Goal: Task Accomplishment & Management: Manage account settings

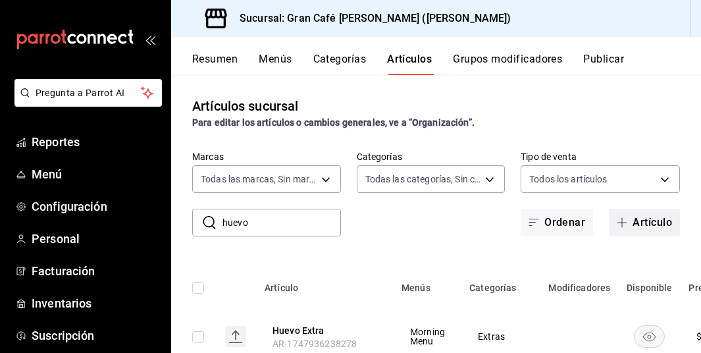
click at [645, 230] on button "Artículo" at bounding box center [643, 223] width 71 height 28
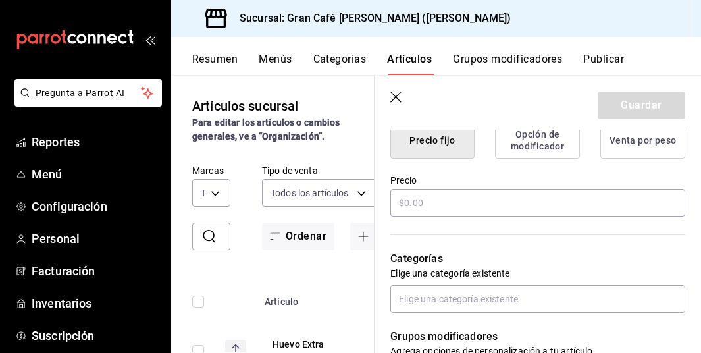
scroll to position [337, 0]
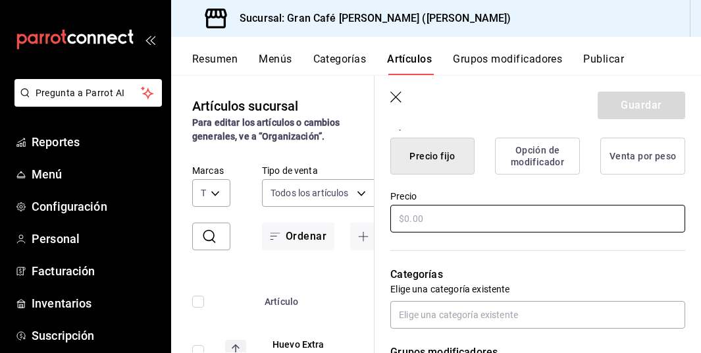
type input "Brioche Butter Sandwich"
click at [426, 224] on input "text" at bounding box center [537, 219] width 295 height 28
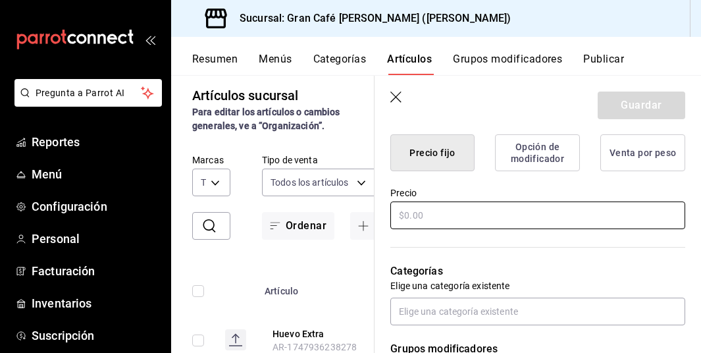
scroll to position [0, 0]
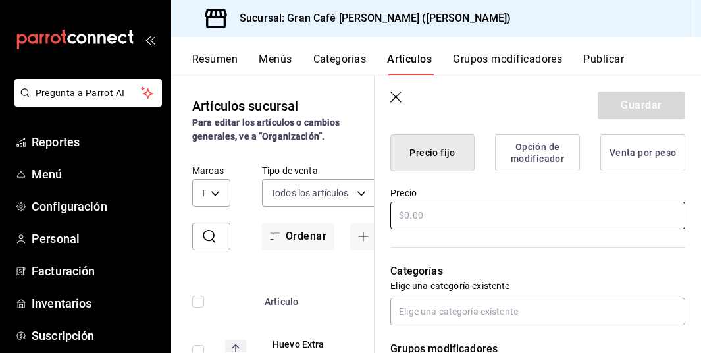
click at [432, 219] on input "text" at bounding box center [537, 215] width 295 height 28
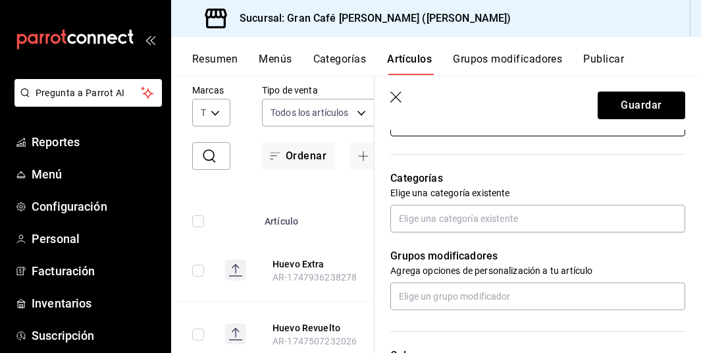
scroll to position [434, 0]
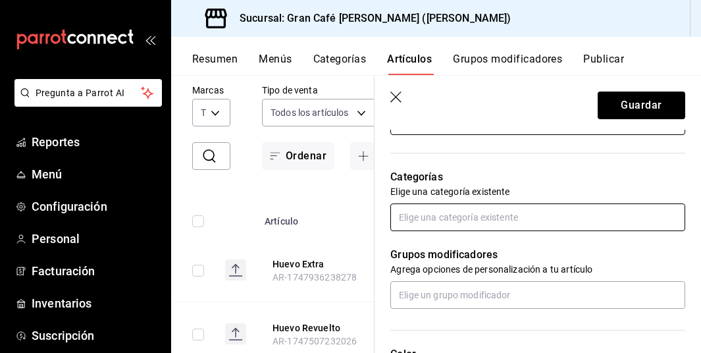
type input "$175.00"
click at [447, 224] on input "text" at bounding box center [537, 217] width 295 height 28
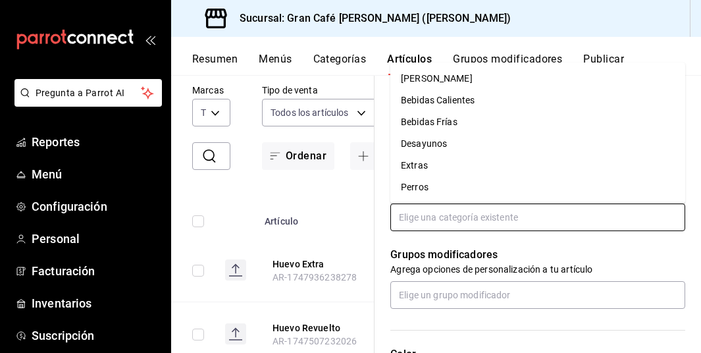
click at [445, 144] on li "Desayunos" at bounding box center [537, 144] width 295 height 22
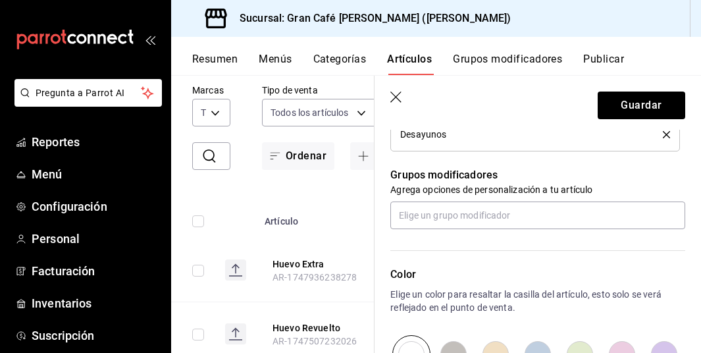
scroll to position [564, 0]
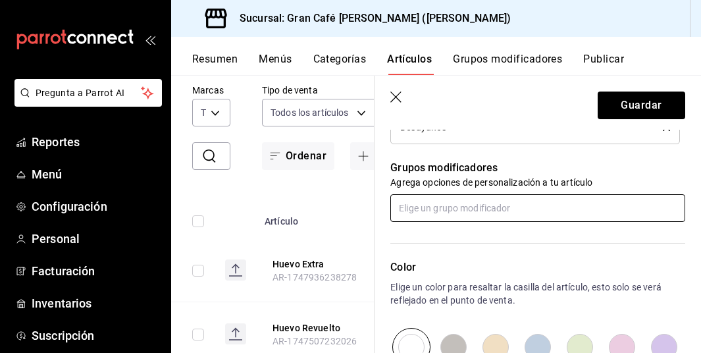
click at [442, 208] on input "text" at bounding box center [537, 208] width 295 height 28
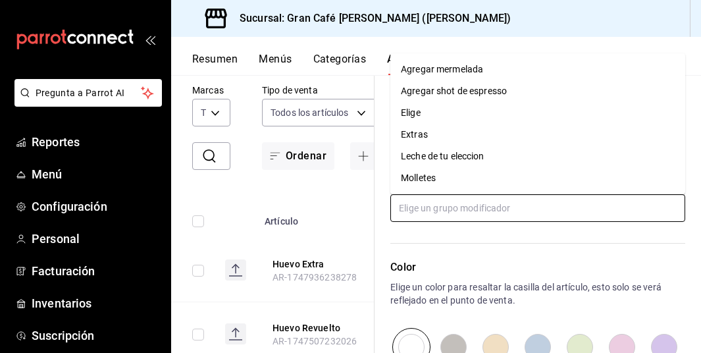
click at [412, 133] on div "Extras" at bounding box center [414, 135] width 27 height 14
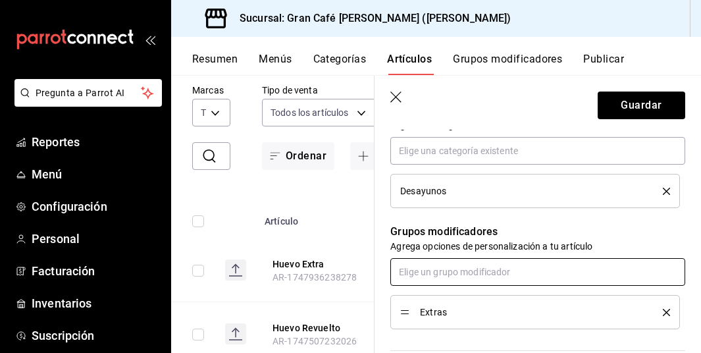
scroll to position [0, 0]
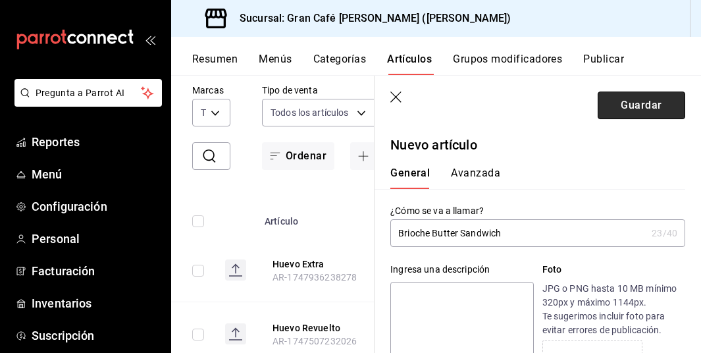
click at [635, 109] on button "Guardar" at bounding box center [640, 105] width 87 height 28
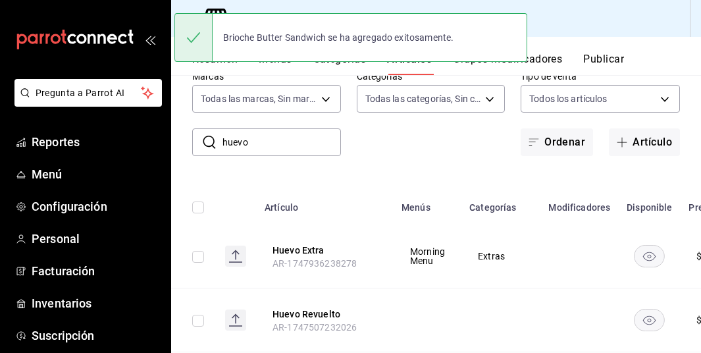
click at [611, 59] on button "Publicar" at bounding box center [603, 64] width 41 height 22
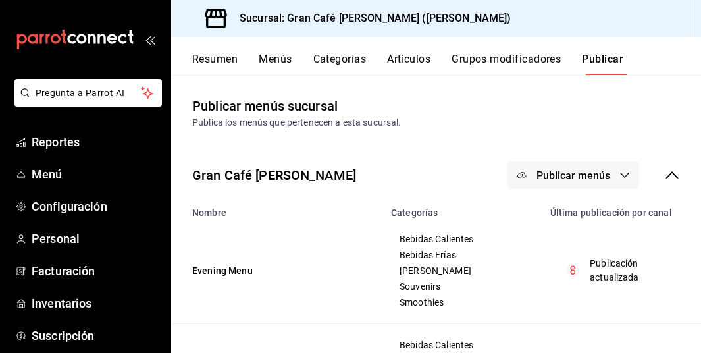
click at [557, 180] on span "Publicar menús" at bounding box center [573, 175] width 74 height 12
click at [566, 218] on span "Punto de venta" at bounding box center [591, 218] width 63 height 14
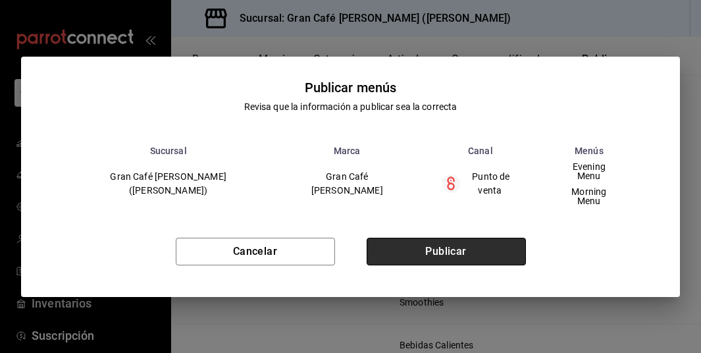
click at [467, 241] on button "Publicar" at bounding box center [445, 251] width 159 height 28
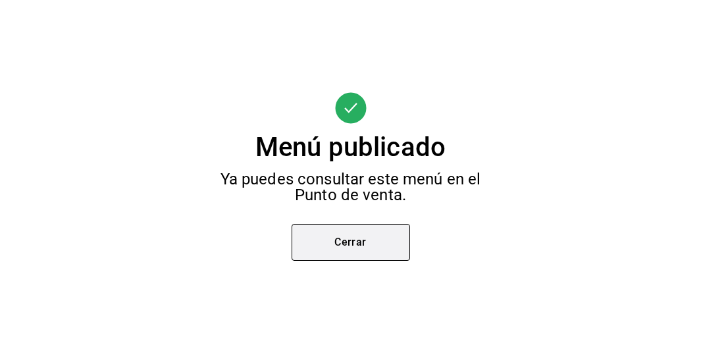
click at [365, 239] on button "Cerrar" at bounding box center [350, 242] width 118 height 37
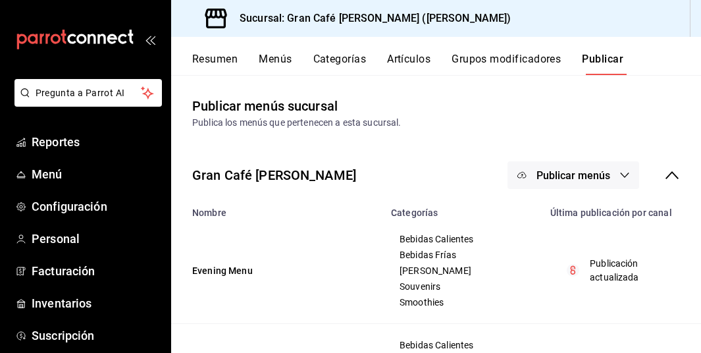
click at [211, 59] on button "Resumen" at bounding box center [214, 64] width 45 height 22
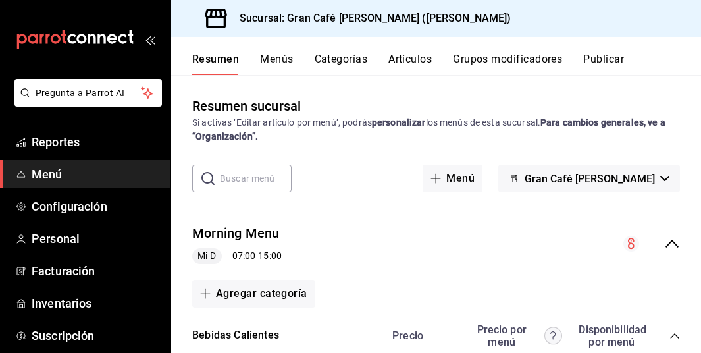
click at [408, 61] on button "Artículos" at bounding box center [409, 64] width 43 height 22
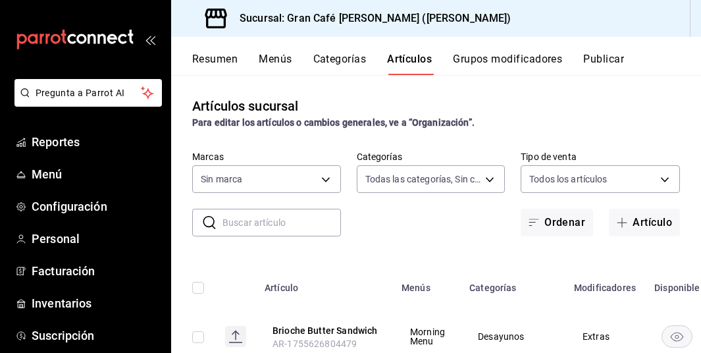
type input "35130152-e618-45a0-b1af-60fe83d1e634,258d2af6-b62e-49c7-85e2-7a560fcd6601,6ff4b…"
type input "c264ec5e-3e8d-497c-974c-9b9b5dc048eb"
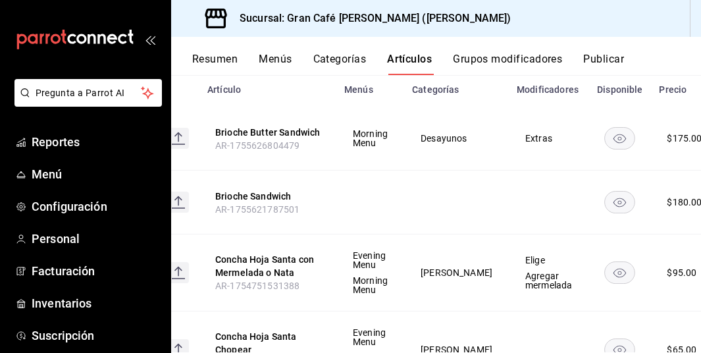
scroll to position [0, 98]
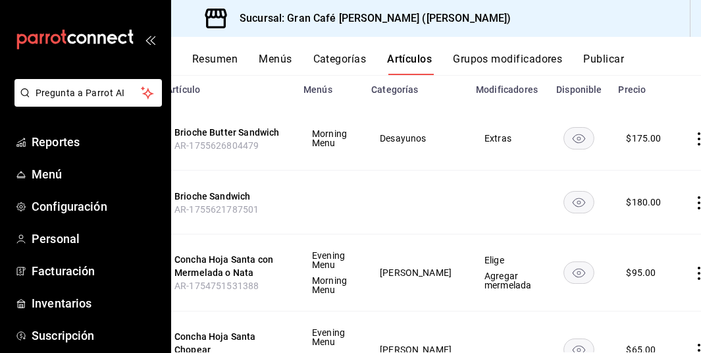
click at [692, 200] on icon "actions" at bounding box center [698, 202] width 13 height 13
click at [626, 289] on span "Eliminar" at bounding box center [633, 287] width 34 height 11
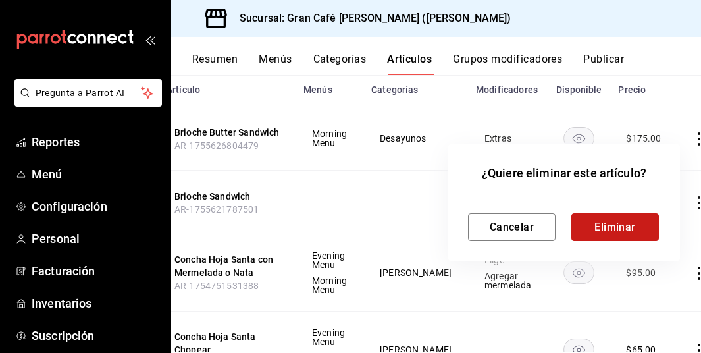
click at [608, 231] on button "Eliminar" at bounding box center [614, 227] width 87 height 28
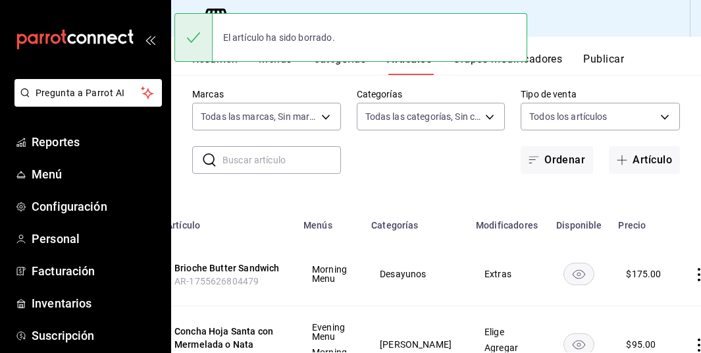
scroll to position [41, 0]
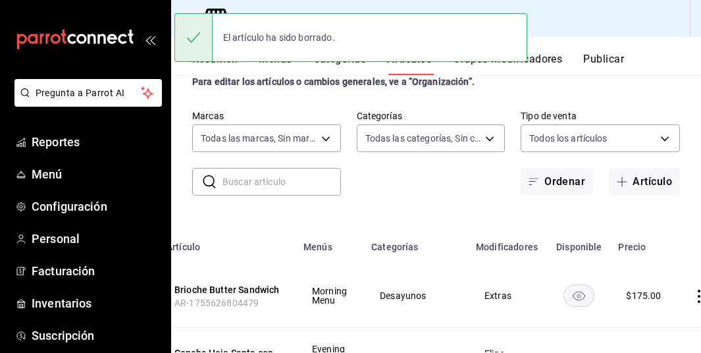
click at [610, 53] on button "Publicar" at bounding box center [603, 64] width 41 height 22
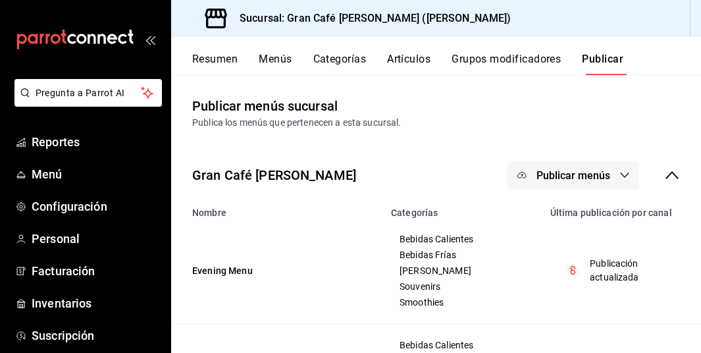
click at [576, 167] on button "Publicar menús" at bounding box center [573, 175] width 132 height 28
click at [572, 213] on span "Punto de venta" at bounding box center [591, 218] width 63 height 14
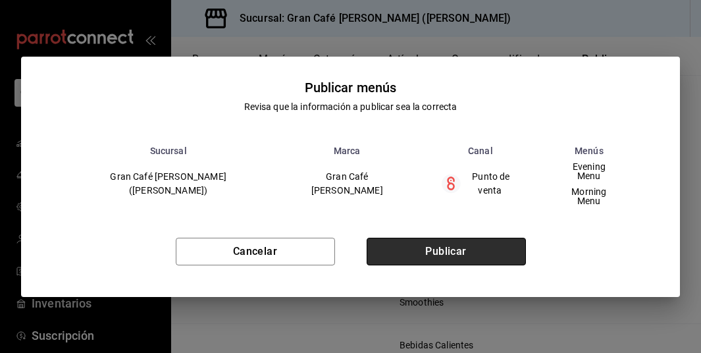
click at [466, 241] on button "Publicar" at bounding box center [445, 251] width 159 height 28
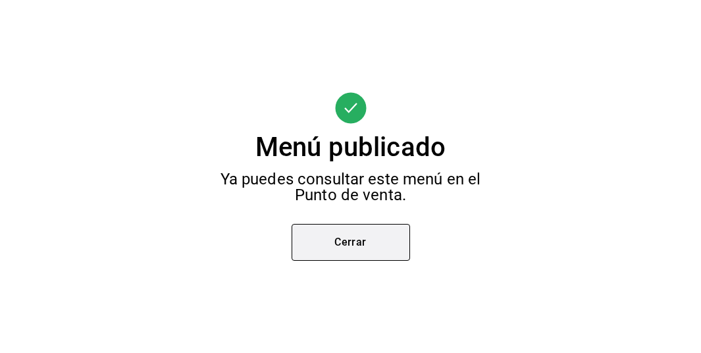
click at [330, 247] on button "Cerrar" at bounding box center [350, 242] width 118 height 37
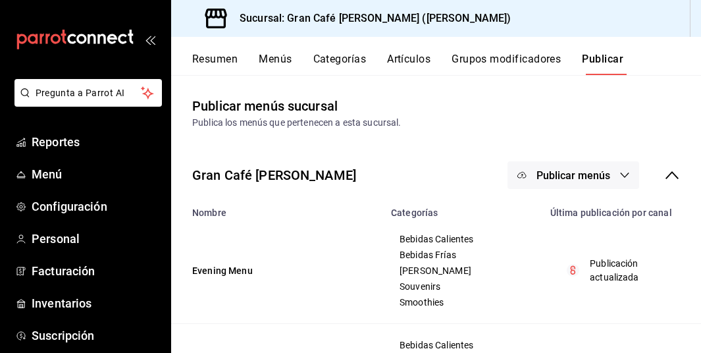
click at [214, 61] on button "Resumen" at bounding box center [214, 64] width 45 height 22
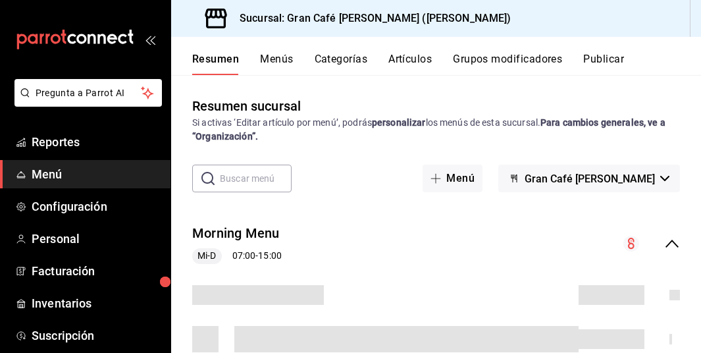
scroll to position [144, 0]
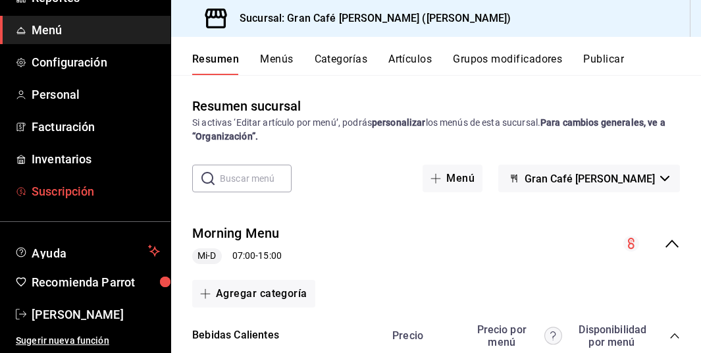
click at [64, 192] on span "Suscripción" at bounding box center [96, 191] width 128 height 18
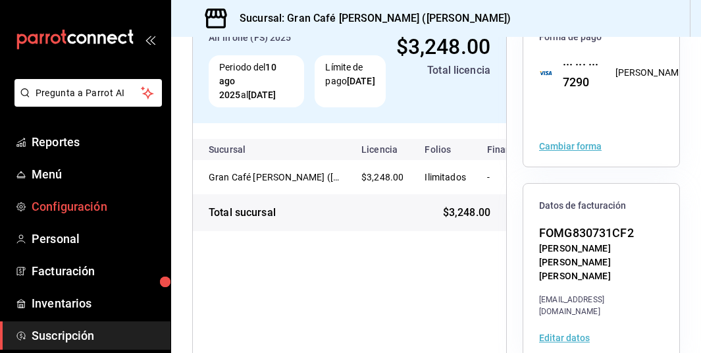
scroll to position [144, 0]
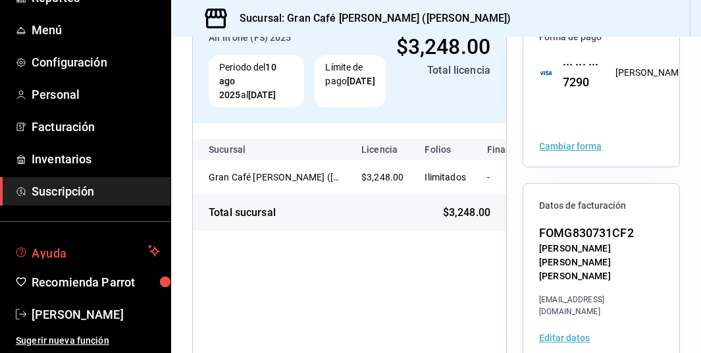
click at [52, 251] on span "Ayuda" at bounding box center [87, 251] width 111 height 16
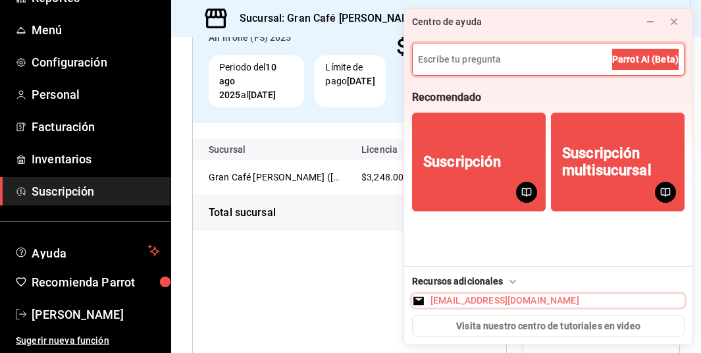
click at [494, 298] on div "[EMAIL_ADDRESS][DOMAIN_NAME]" at bounding box center [504, 300] width 149 height 14
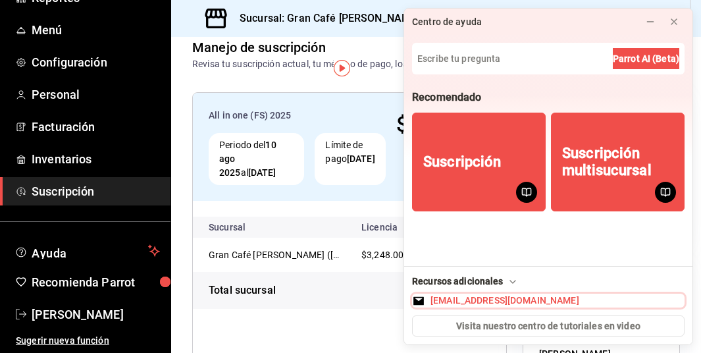
scroll to position [0, 0]
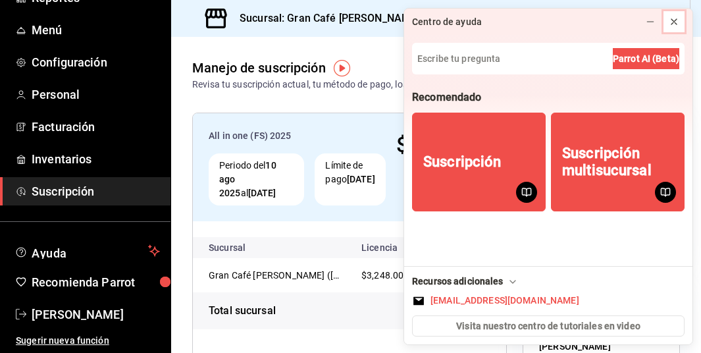
click at [676, 18] on icon at bounding box center [673, 21] width 11 height 11
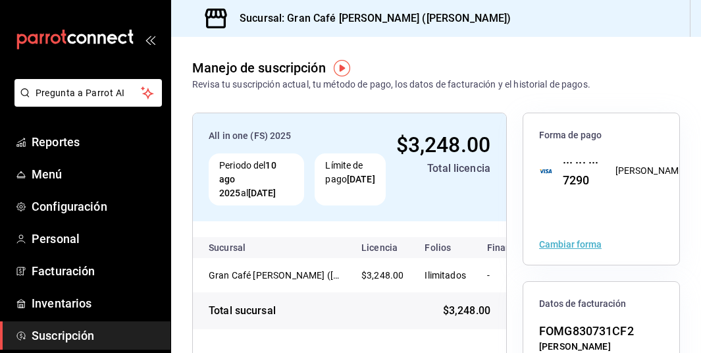
click at [71, 36] on icon "mailbox folders" at bounding box center [71, 39] width 9 height 10
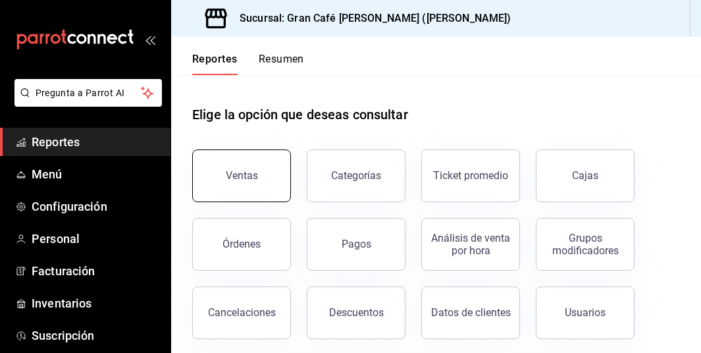
scroll to position [66, 0]
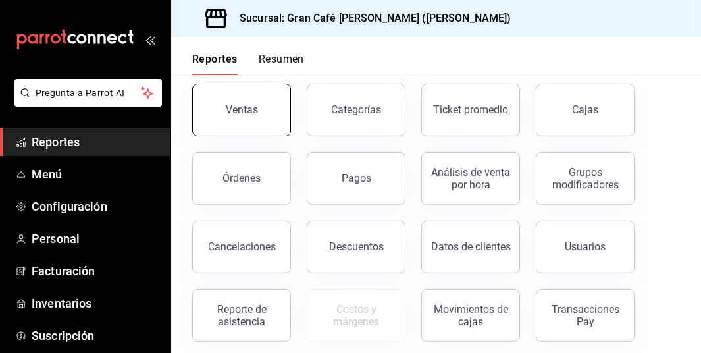
click at [252, 114] on div "Ventas" at bounding box center [242, 109] width 32 height 12
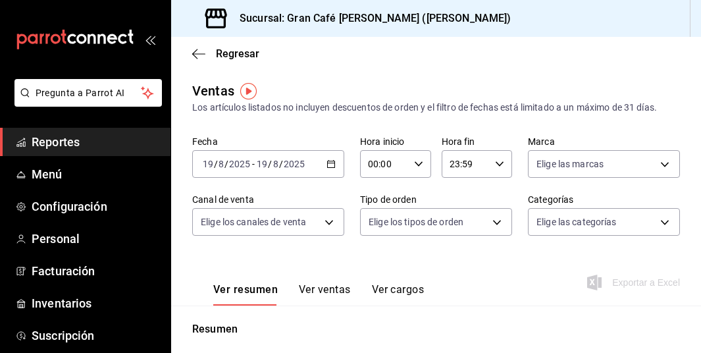
click at [330, 159] on icon "button" at bounding box center [330, 163] width 9 height 9
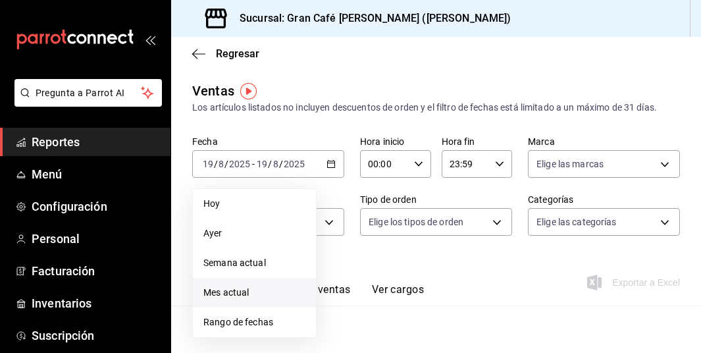
click at [240, 290] on span "Mes actual" at bounding box center [254, 293] width 102 height 14
